Goal: Navigation & Orientation: Find specific page/section

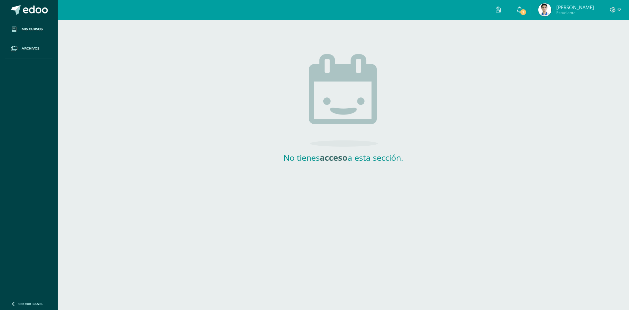
click at [526, 10] on link "1" at bounding box center [519, 10] width 21 height 20
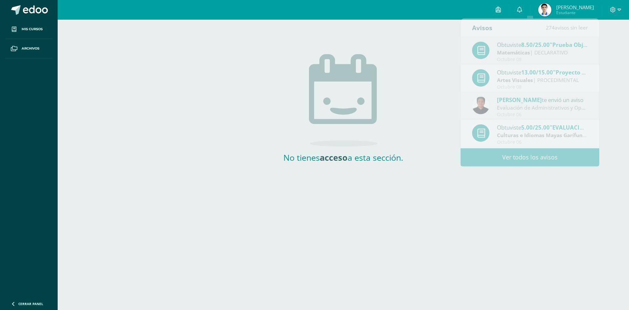
click at [552, 8] on img at bounding box center [544, 9] width 13 height 13
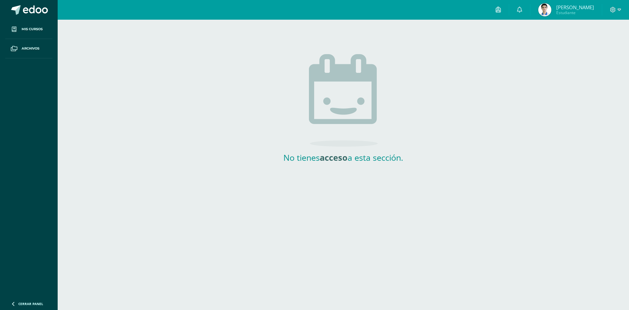
click at [552, 8] on img at bounding box center [544, 9] width 13 height 13
click at [552, 10] on img at bounding box center [544, 9] width 13 height 13
click at [552, 8] on img at bounding box center [544, 9] width 13 height 13
click at [552, 10] on img at bounding box center [544, 9] width 13 height 13
click at [552, 9] on img at bounding box center [544, 9] width 13 height 13
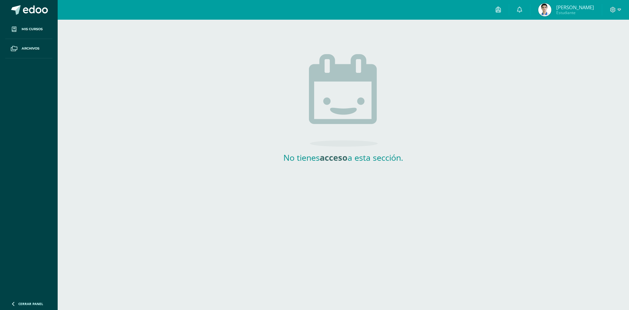
click at [552, 9] on img at bounding box center [544, 9] width 13 height 13
click at [530, 9] on link "0" at bounding box center [519, 10] width 21 height 20
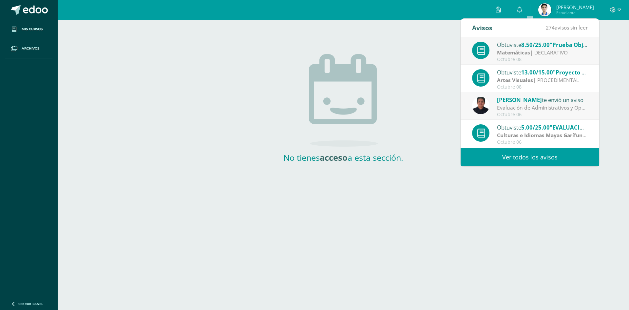
click at [552, 9] on img at bounding box center [544, 9] width 13 height 13
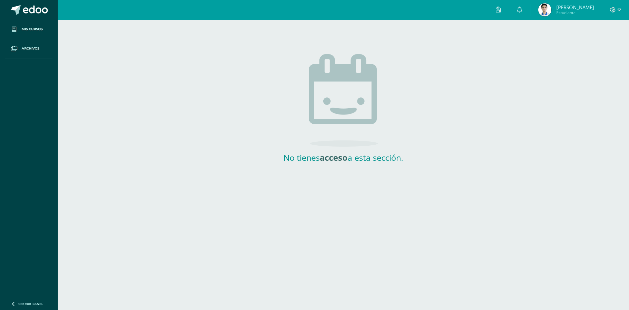
click at [563, 5] on span "[PERSON_NAME] Estudiante" at bounding box center [566, 9] width 58 height 13
